Goal: Learn about a topic

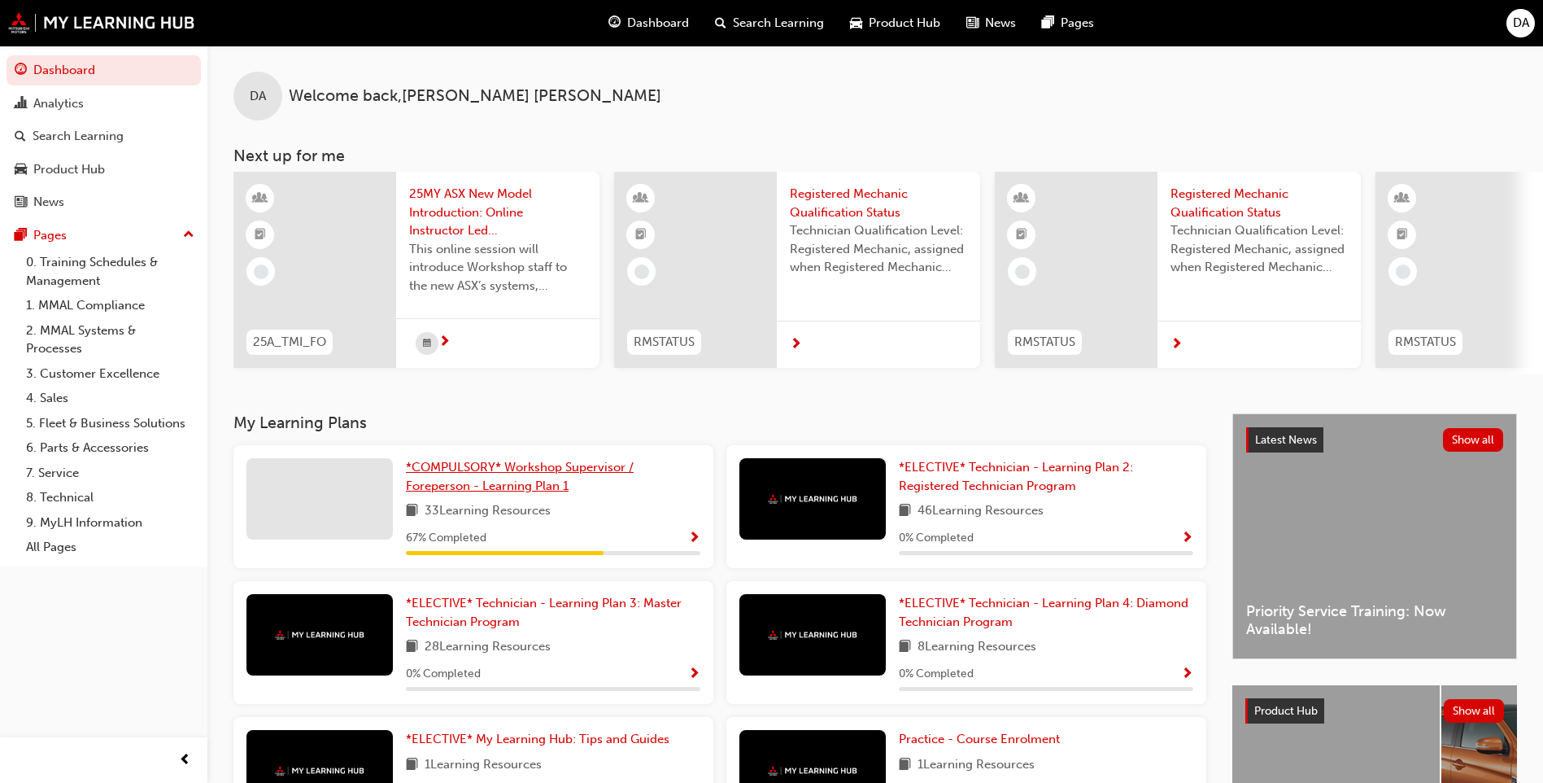
click at [565, 475] on span "*COMPULSORY* Workshop Supervisor / Foreperson - Learning Plan 1" at bounding box center [520, 476] width 228 height 33
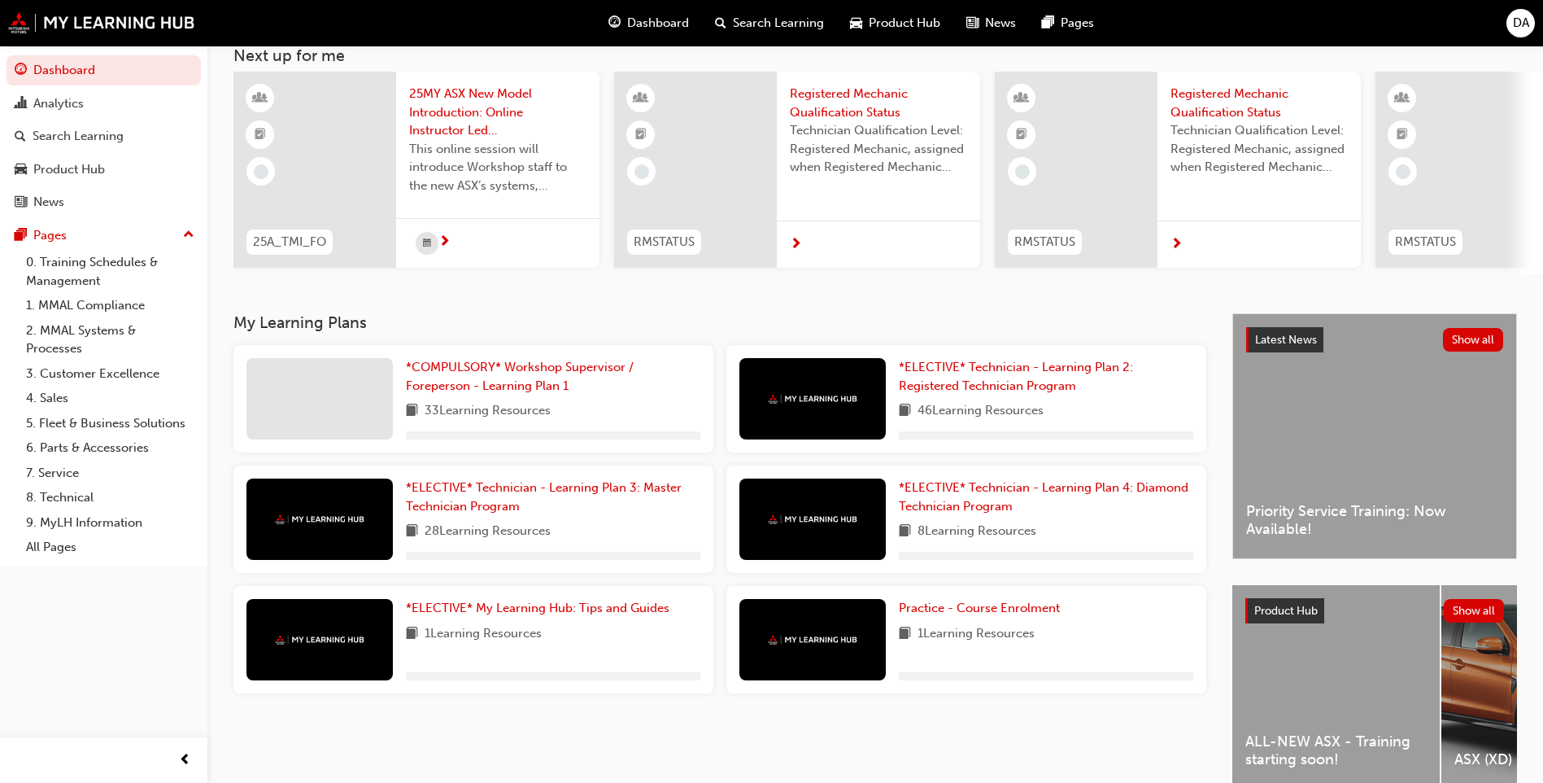
scroll to position [189, 0]
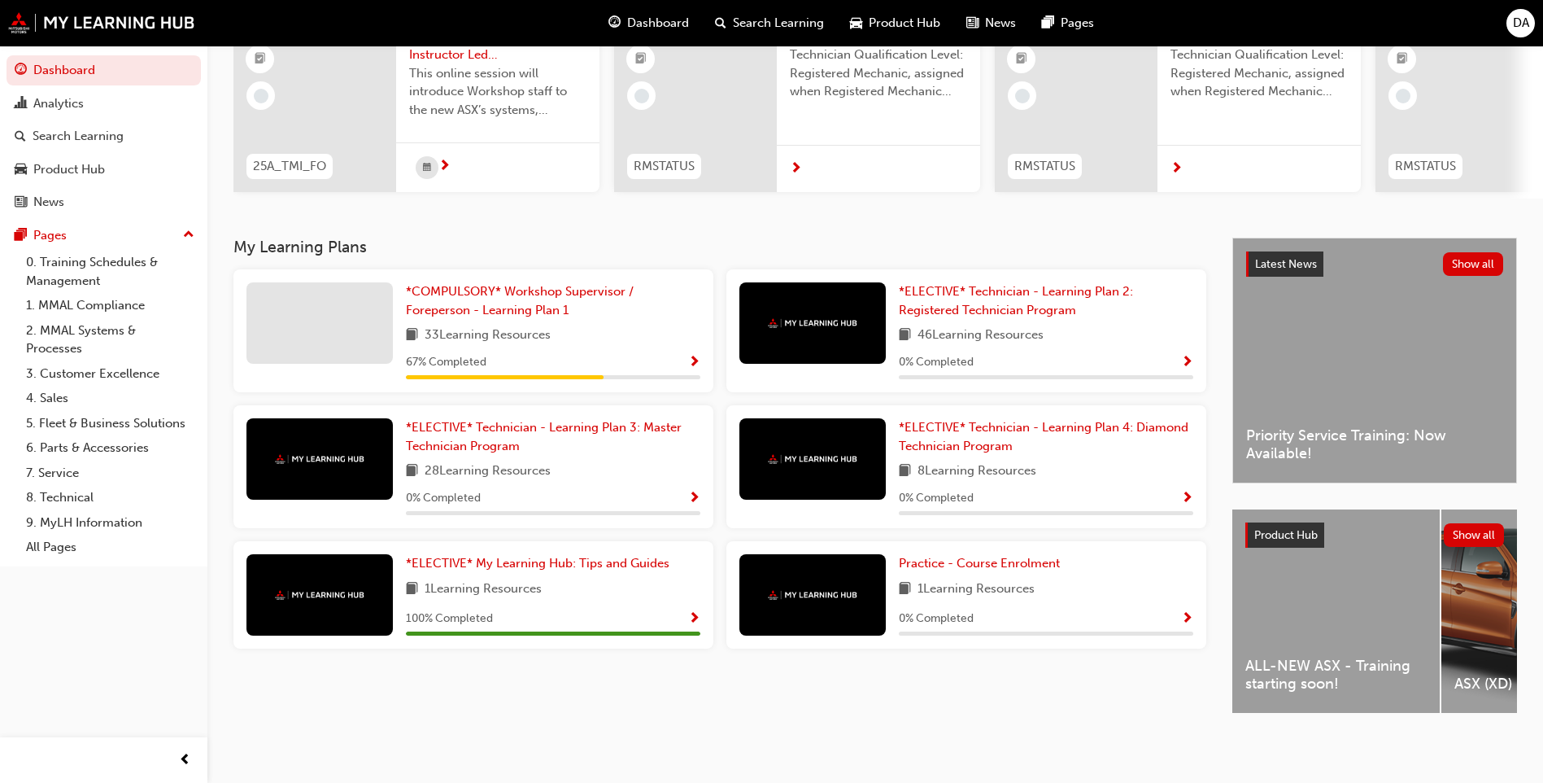
click at [1475, 633] on div "ASX (XD)" at bounding box center [1545, 610] width 207 height 203
